Goal: Book appointment/travel/reservation

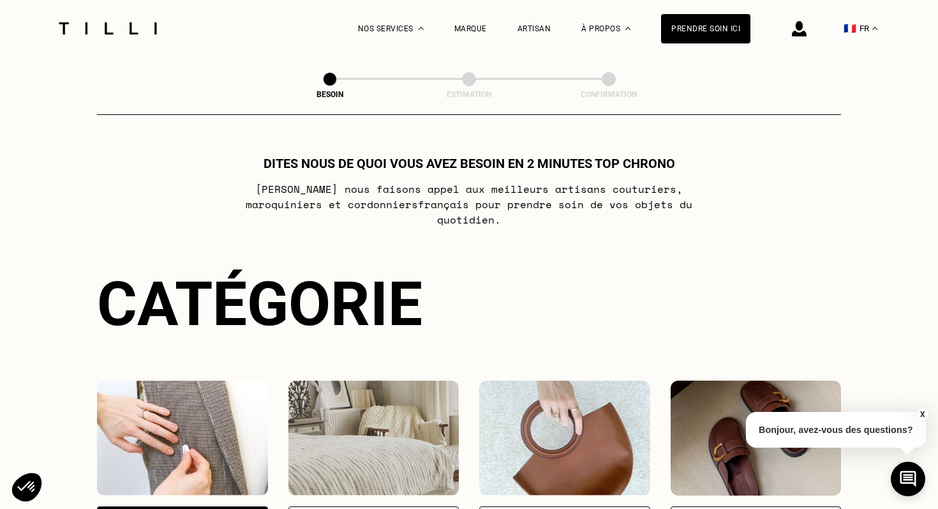
select select "FR"
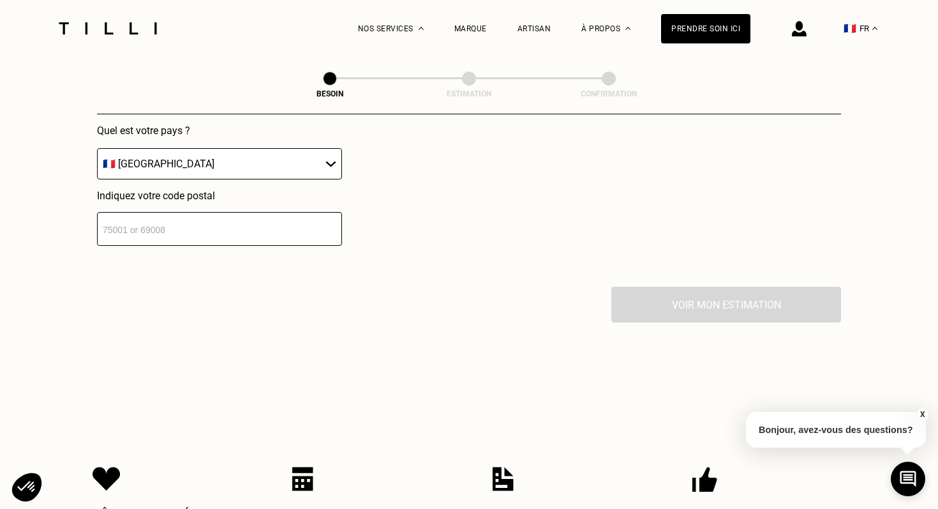
scroll to position [1290, 0]
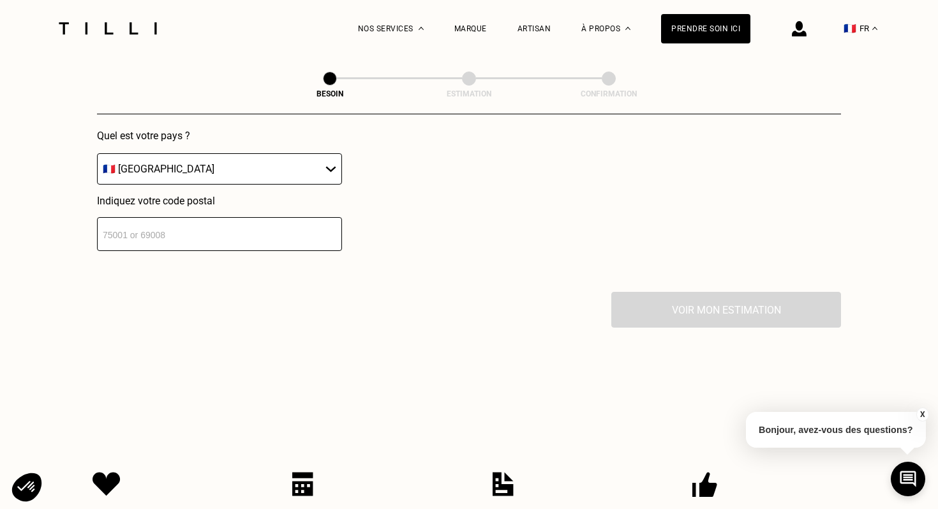
click at [263, 228] on input "number" at bounding box center [219, 234] width 245 height 34
type input "75020"
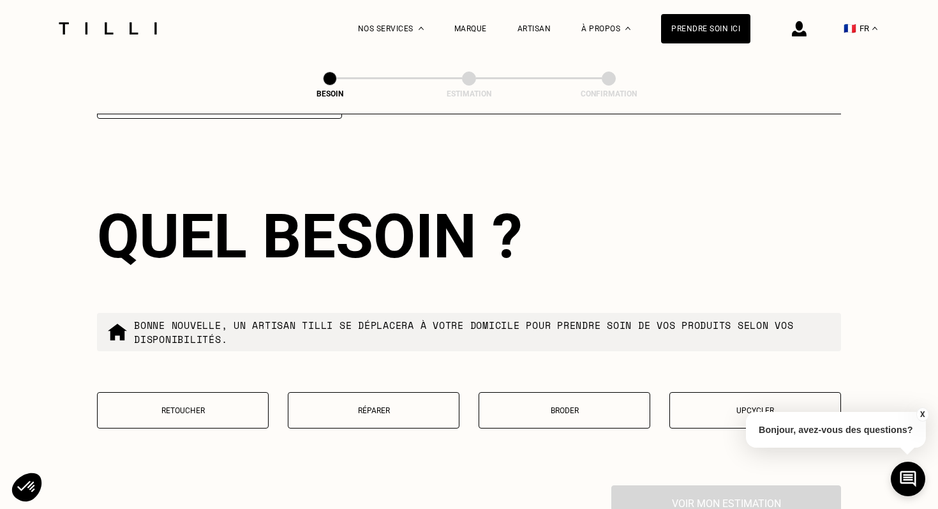
scroll to position [1423, 0]
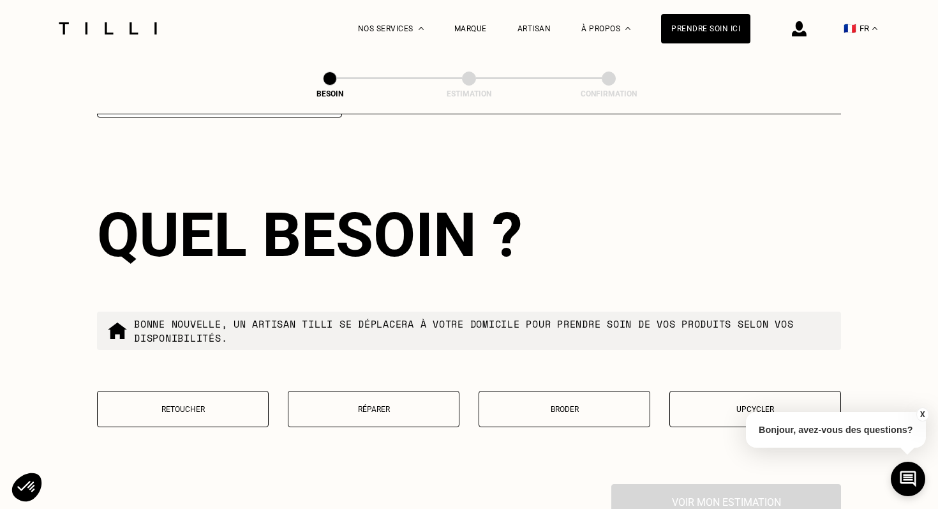
click at [193, 391] on button "Retoucher" at bounding box center [183, 409] width 172 height 36
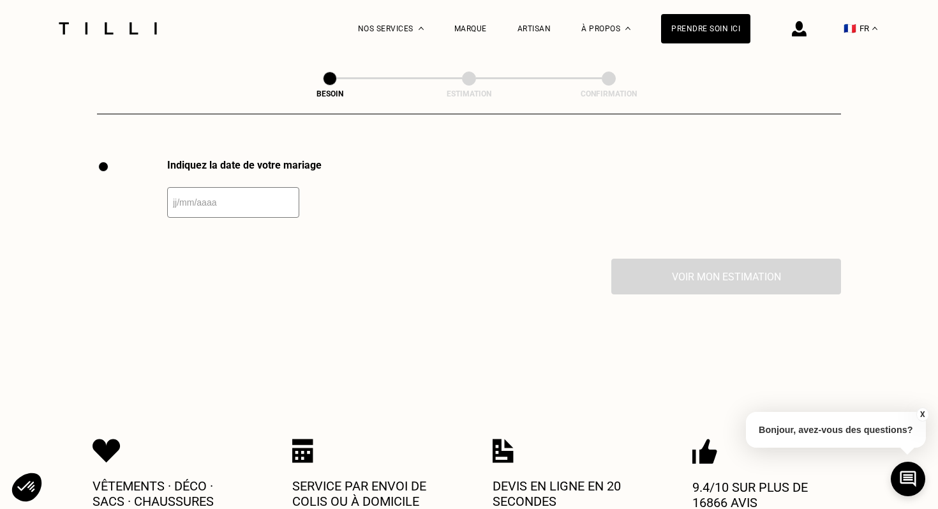
scroll to position [1750, 0]
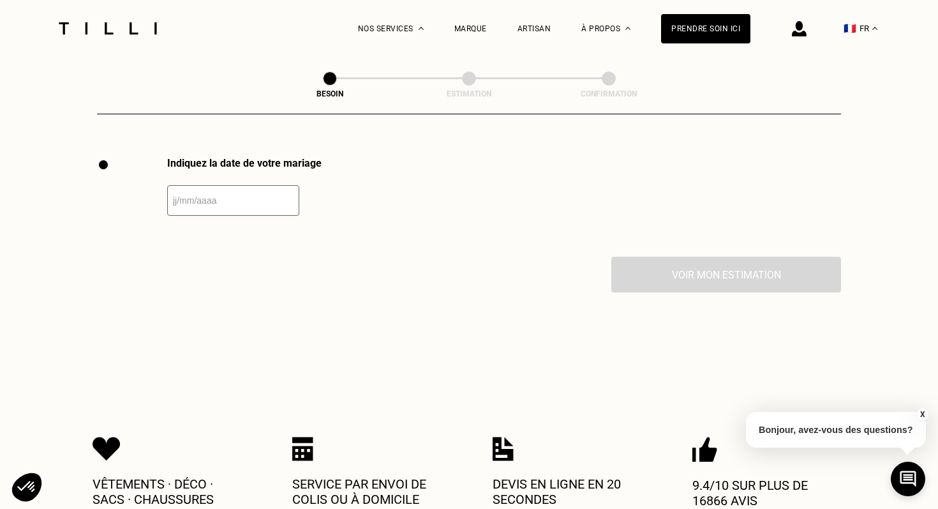
click at [243, 185] on input "text" at bounding box center [233, 200] width 132 height 31
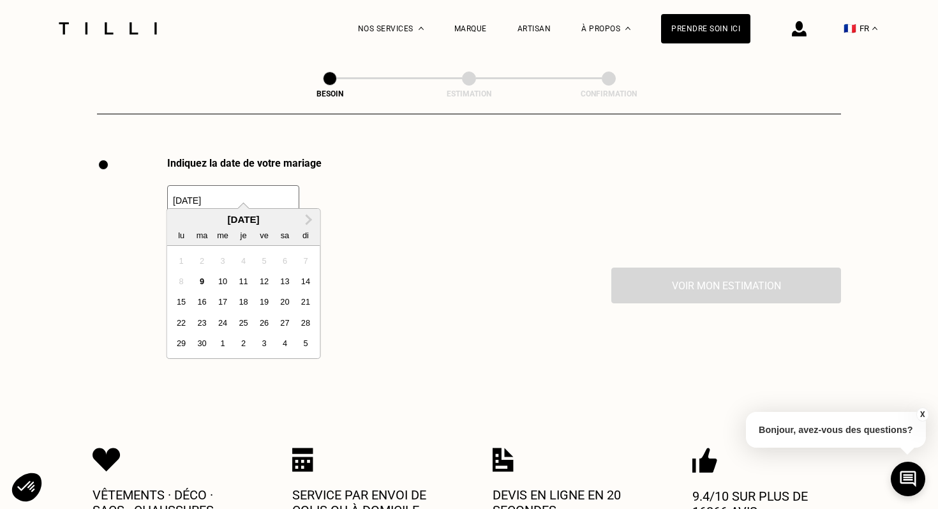
type input "[DATE]"
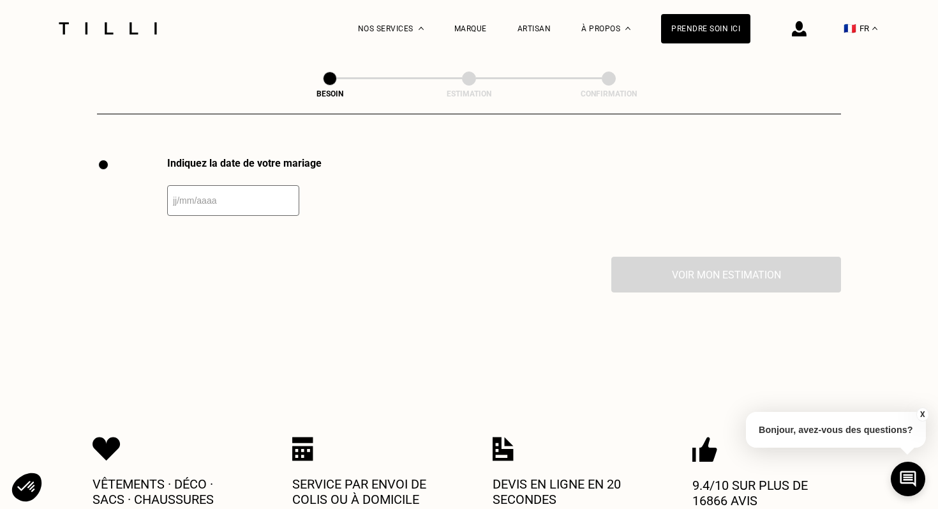
click at [249, 195] on input "text" at bounding box center [233, 200] width 132 height 31
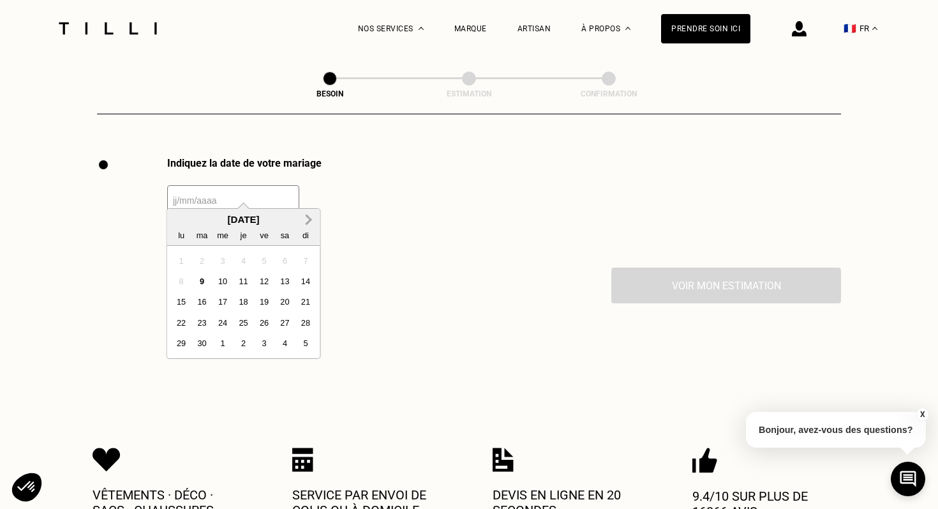
click at [308, 219] on span "Next Month" at bounding box center [308, 219] width 0 height 15
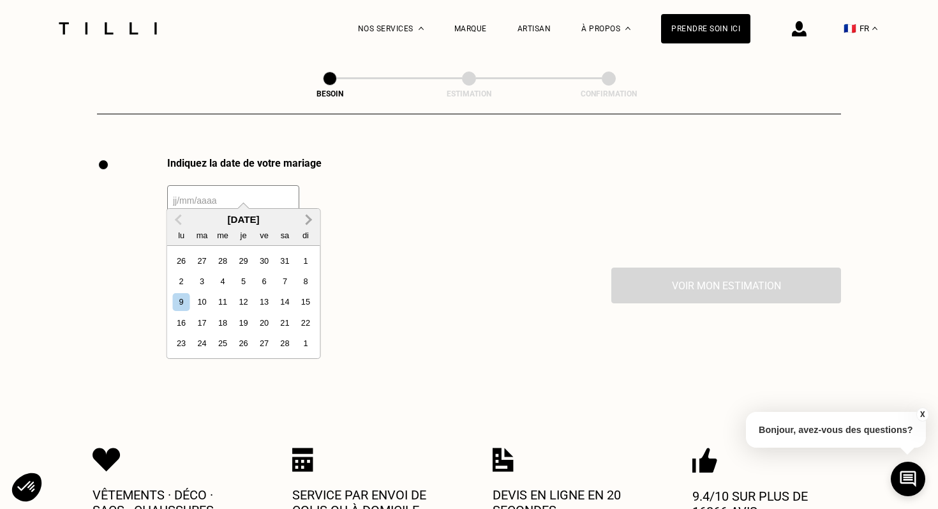
click at [308, 219] on span "Next Month" at bounding box center [308, 219] width 0 height 15
click at [288, 345] on div "30" at bounding box center [284, 342] width 17 height 17
type input "[DATE]"
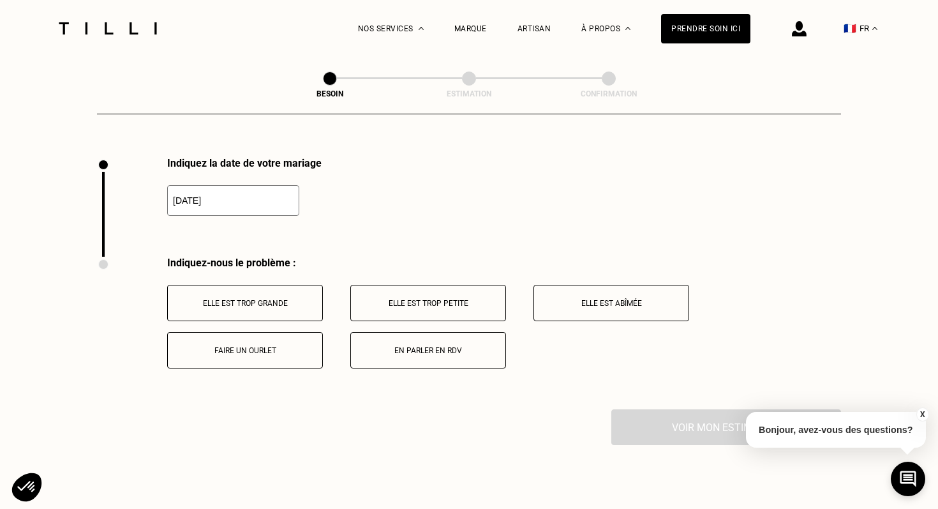
click at [300, 285] on button "Elle est trop grande" at bounding box center [245, 303] width 156 height 36
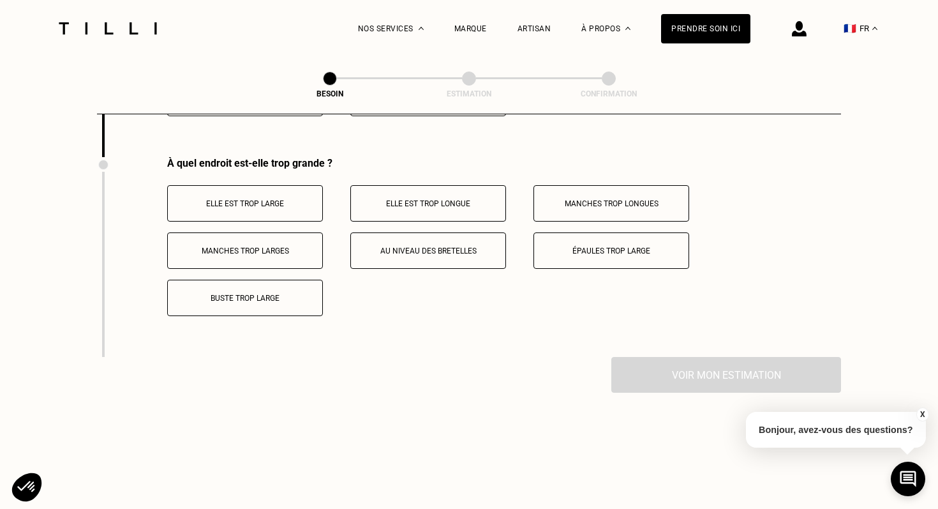
scroll to position [2004, 0]
click at [285, 200] on button "Elle est trop large" at bounding box center [245, 202] width 156 height 36
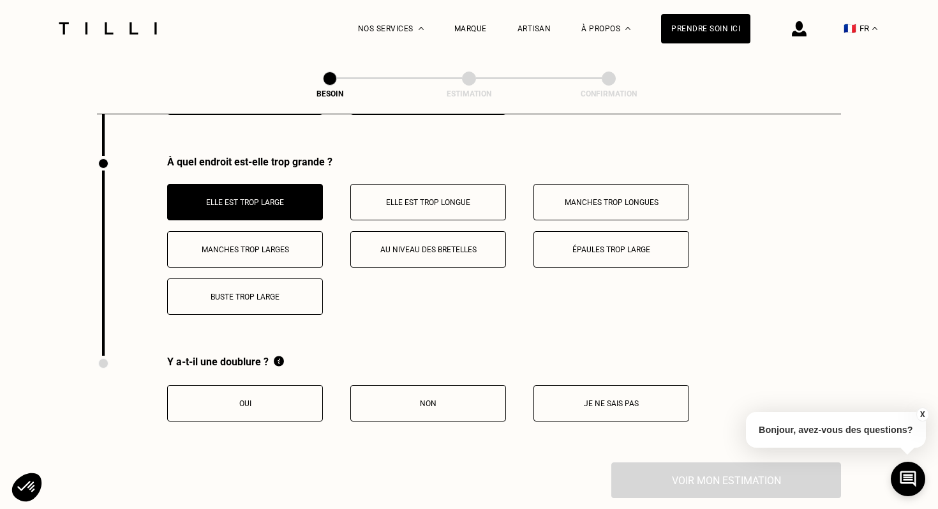
click at [411, 197] on button "Elle est trop longue" at bounding box center [428, 202] width 156 height 36
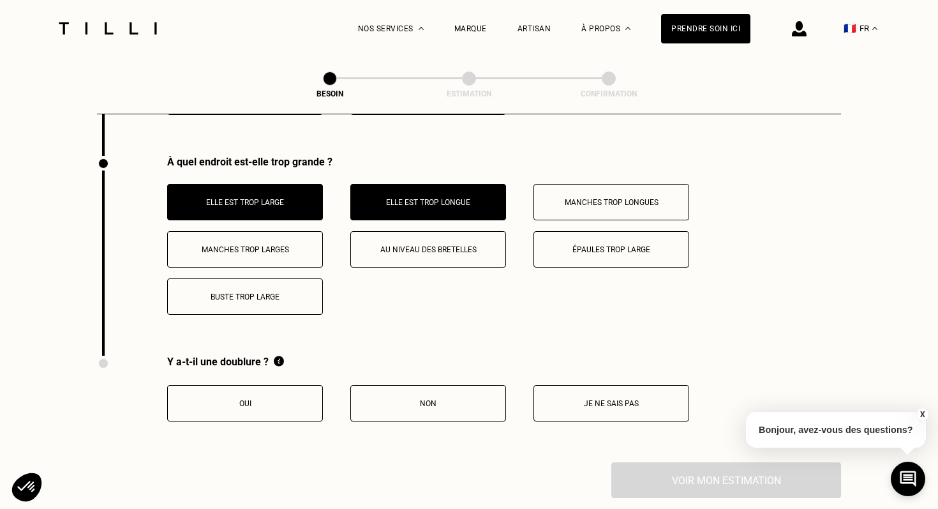
click at [275, 294] on button "Buste trop large" at bounding box center [245, 296] width 156 height 36
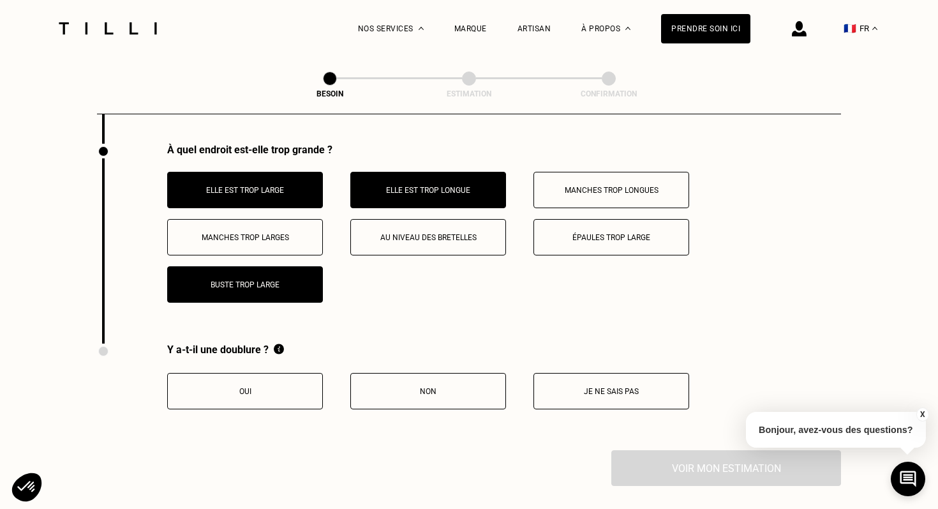
scroll to position [2018, 0]
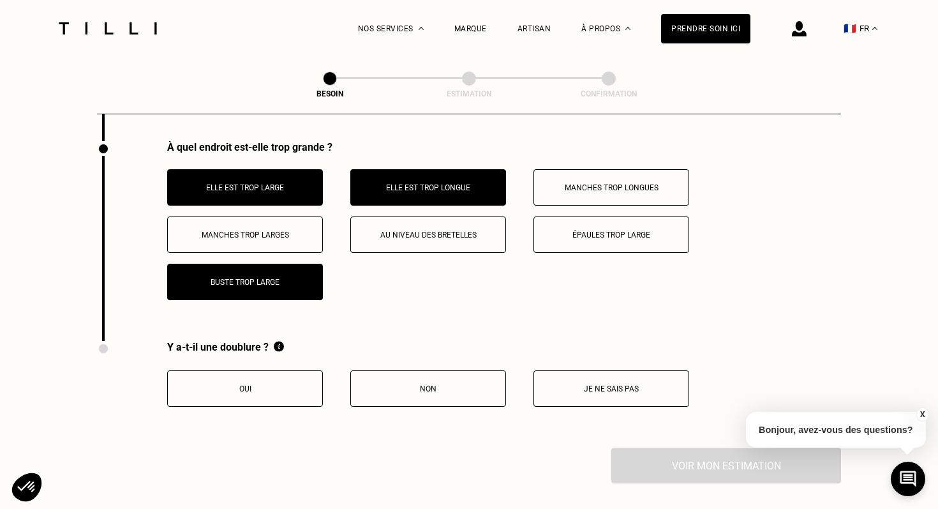
click at [417, 237] on button "Au niveau des bretelles" at bounding box center [428, 234] width 156 height 36
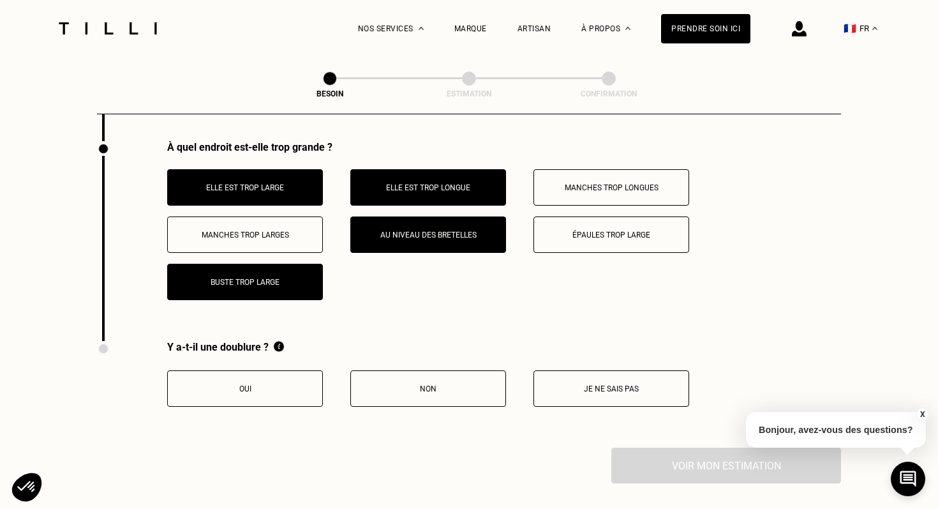
click at [609, 384] on p "Je ne sais pas" at bounding box center [612, 388] width 142 height 9
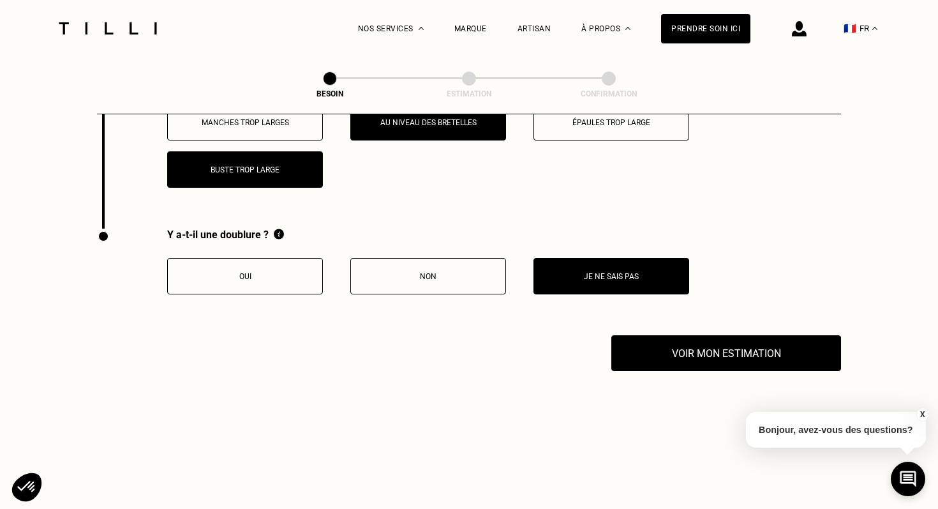
scroll to position [2160, 0]
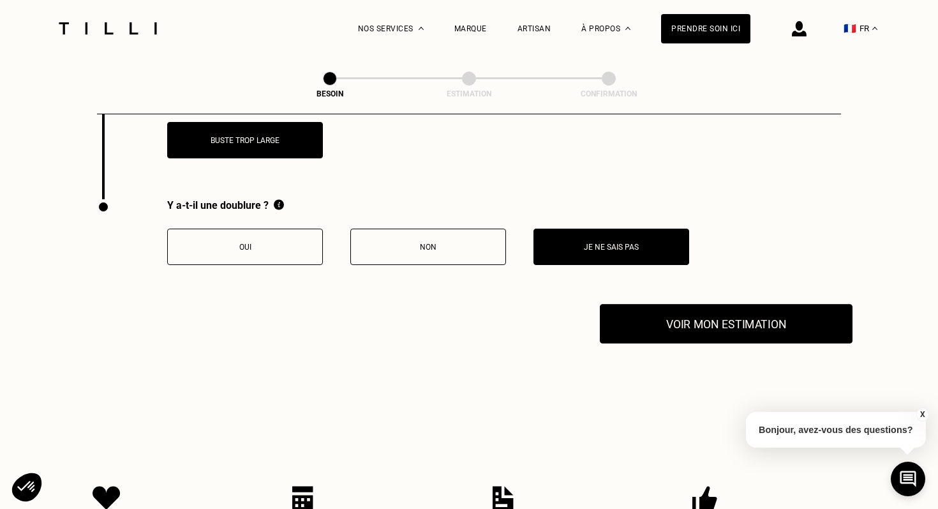
click at [687, 319] on button "Voir mon estimation" at bounding box center [726, 324] width 253 height 40
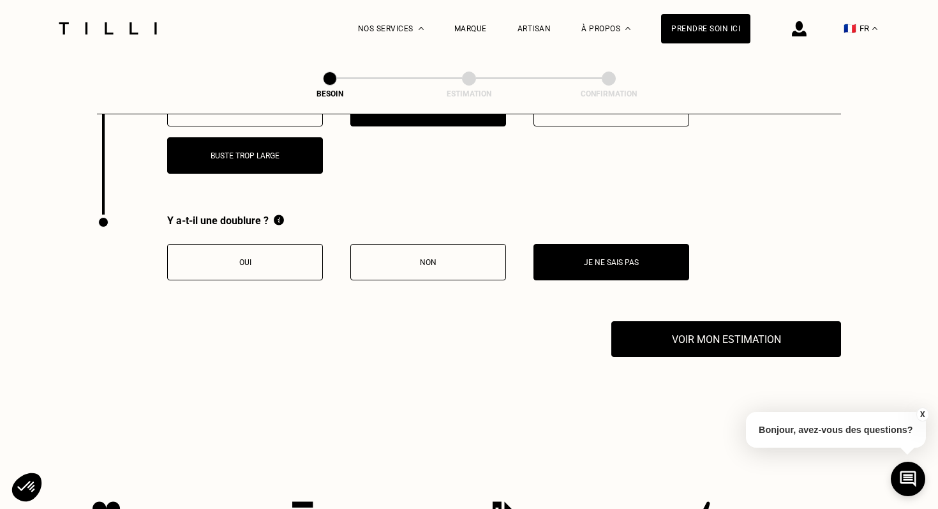
scroll to position [2149, 0]
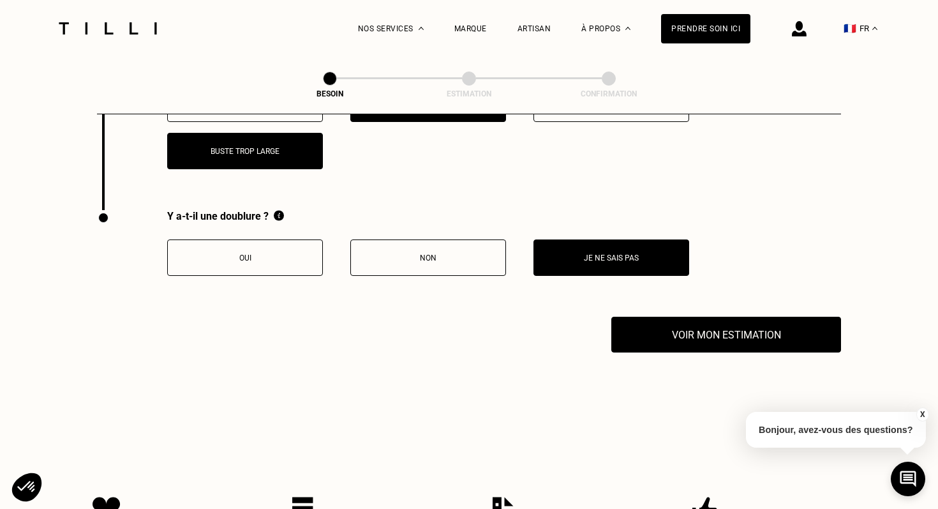
click at [257, 251] on button "Oui" at bounding box center [245, 257] width 156 height 36
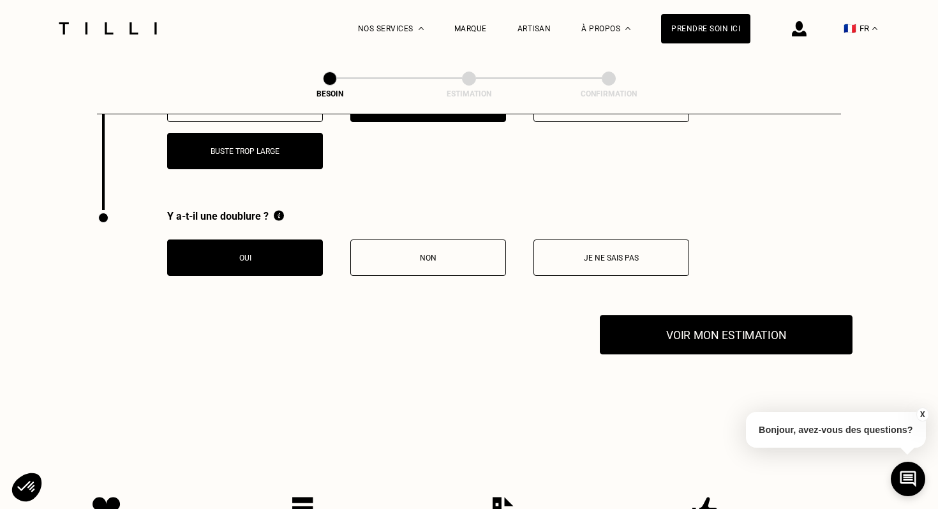
click at [675, 323] on button "Voir mon estimation" at bounding box center [726, 335] width 253 height 40
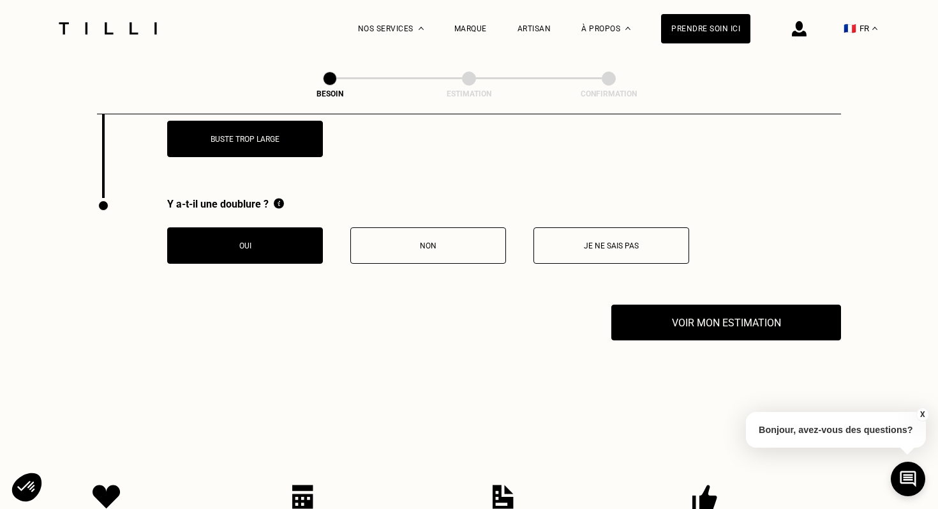
scroll to position [2162, 0]
